Goal: Check status: Check status

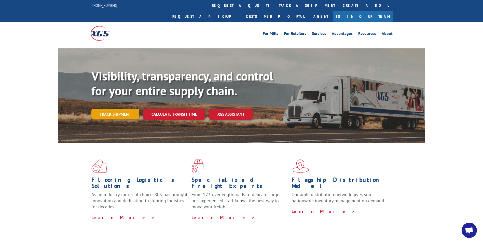
click at [134, 109] on link "Track shipment" at bounding box center [115, 114] width 48 height 11
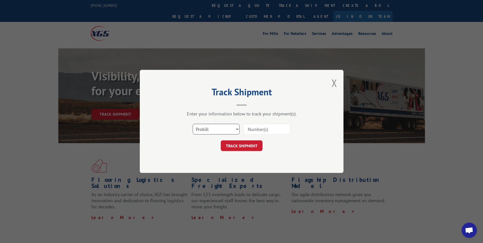
click at [236, 128] on select "Select category... Probill BOL PO" at bounding box center [216, 129] width 47 height 11
select select "bol"
click at [193, 124] on select "Select category... Probill BOL PO" at bounding box center [216, 129] width 47 height 11
click at [259, 130] on input at bounding box center [266, 129] width 47 height 11
paste input "6599885"
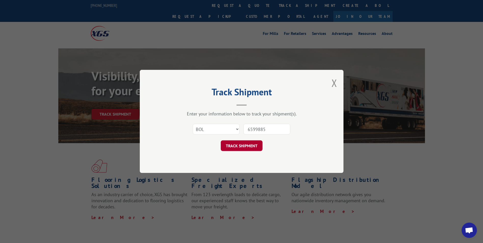
type input "6599885"
click at [252, 145] on button "TRACK SHIPMENT" at bounding box center [242, 146] width 42 height 11
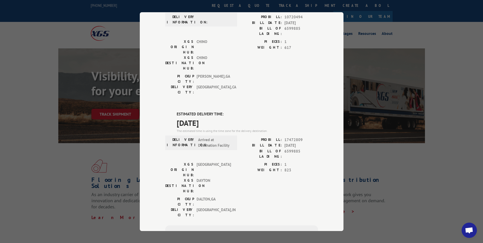
scroll to position [173, 0]
